Goal: Transaction & Acquisition: Subscribe to service/newsletter

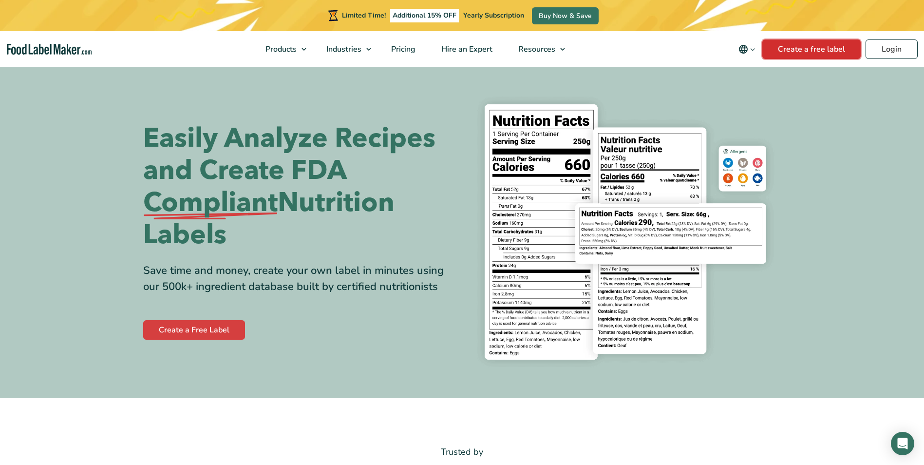
click at [805, 47] on link "Create a free label" at bounding box center [812, 48] width 98 height 19
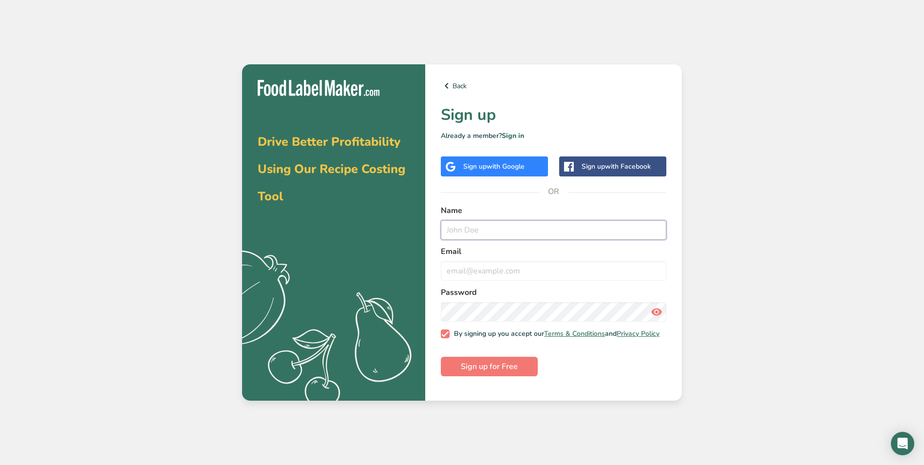
click at [489, 227] on input "text" at bounding box center [554, 229] width 226 height 19
click at [458, 230] on input "text" at bounding box center [554, 229] width 226 height 19
type input "Grace Amaral"
type input "info@fairmountbagel.com"
click at [619, 376] on form "Name Grace Amaral Email info@fairmountbagel.com Password By signing up you acce…" at bounding box center [554, 291] width 226 height 172
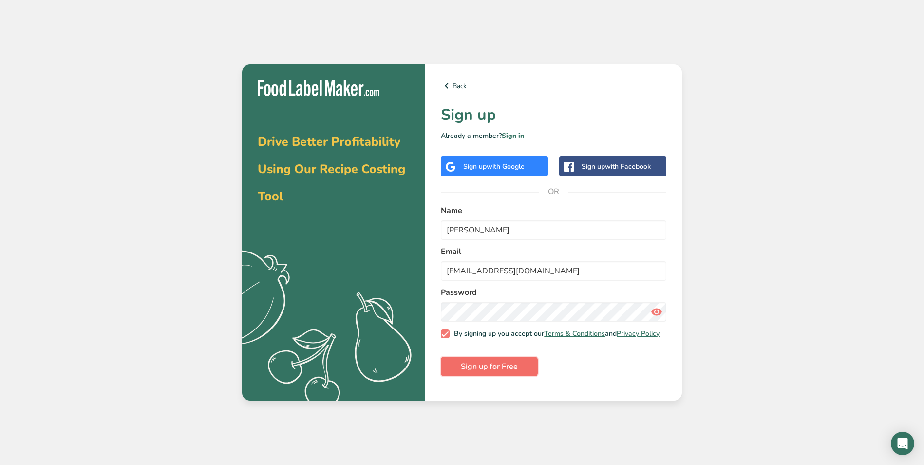
click at [486, 372] on span "Sign up for Free" at bounding box center [489, 367] width 57 height 12
click at [620, 369] on form "Name Grace Amaral Email info@fairmountbagel.com Password By signing up you acce…" at bounding box center [554, 291] width 226 height 172
click at [458, 85] on link "Back" at bounding box center [554, 86] width 226 height 12
click at [458, 86] on link "Back" at bounding box center [554, 86] width 226 height 12
click at [452, 85] on icon at bounding box center [447, 86] width 12 height 18
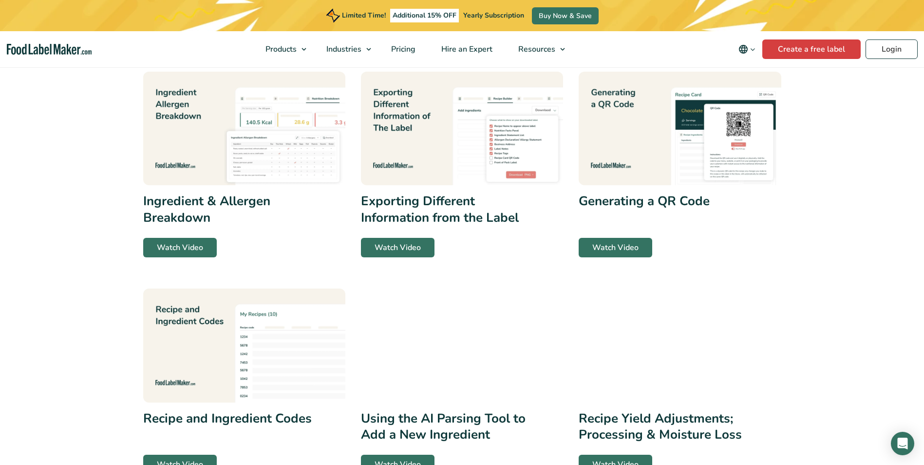
scroll to position [195, 0]
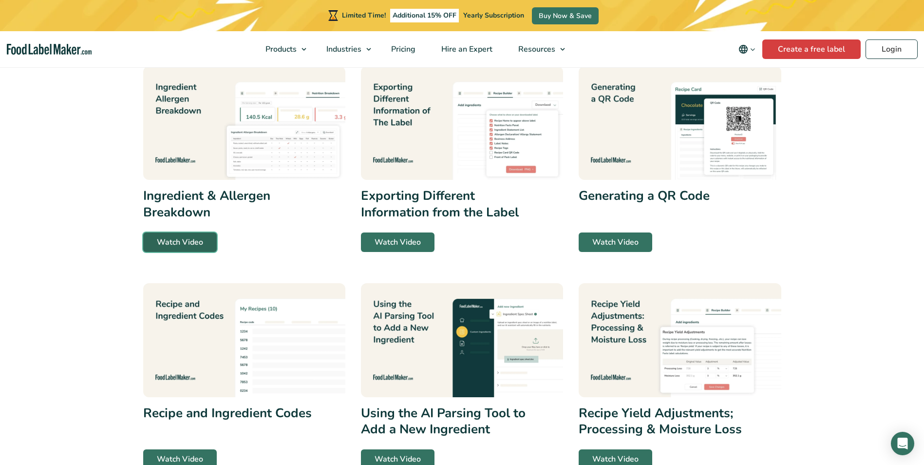
click at [184, 241] on link "Watch Video" at bounding box center [180, 241] width 74 height 19
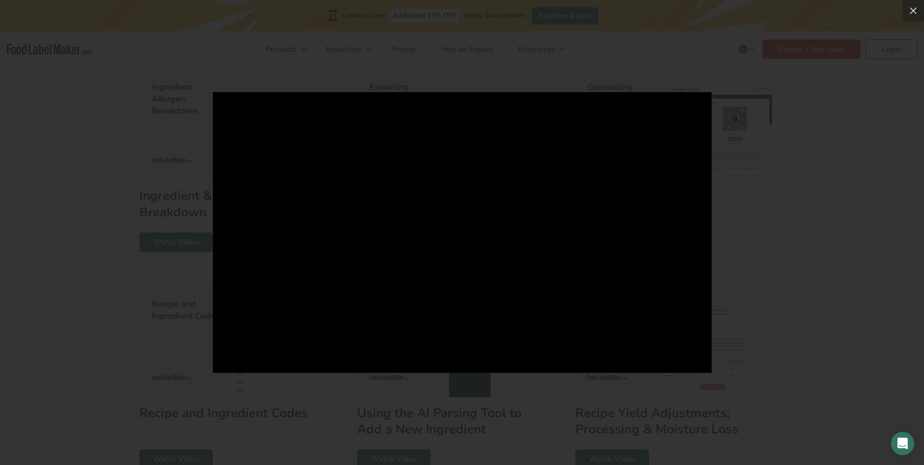
click at [858, 117] on div at bounding box center [462, 232] width 924 height 465
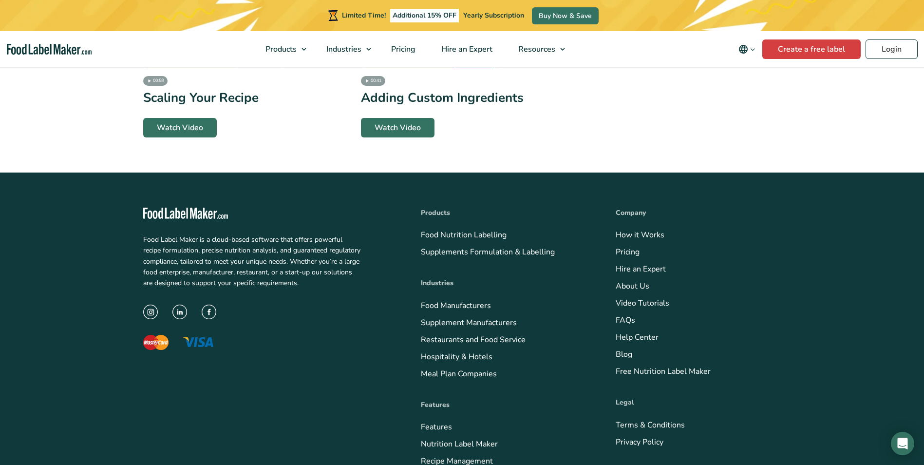
scroll to position [2194, 0]
